Goal: Task Accomplishment & Management: Manage account settings

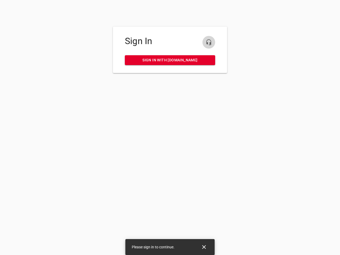
click at [209, 42] on icon "button" at bounding box center [209, 42] width 6 height 6
click at [204, 247] on icon "Close" at bounding box center [204, 247] width 4 height 4
